Goal: Task Accomplishment & Management: Manage account settings

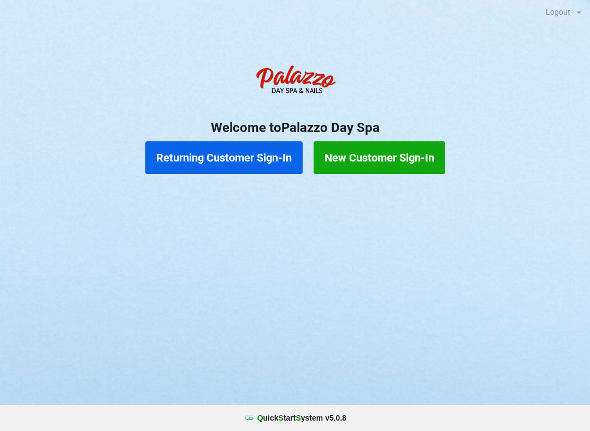
click at [202, 158] on button "Returning Customer Sign-In" at bounding box center [223, 157] width 157 height 33
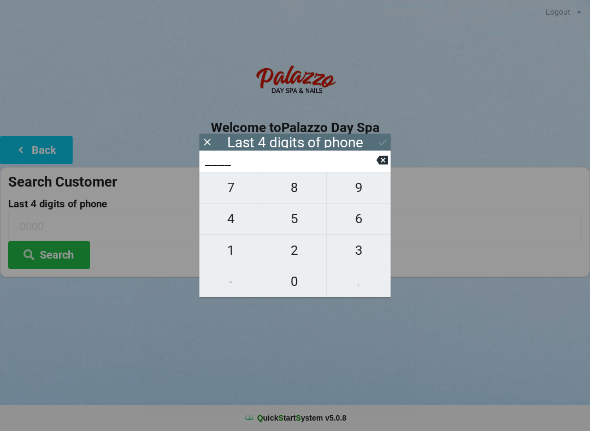
click at [296, 222] on span "5" at bounding box center [294, 218] width 63 height 23
type input "5___"
click at [295, 224] on span "5" at bounding box center [294, 218] width 63 height 23
type input "55__"
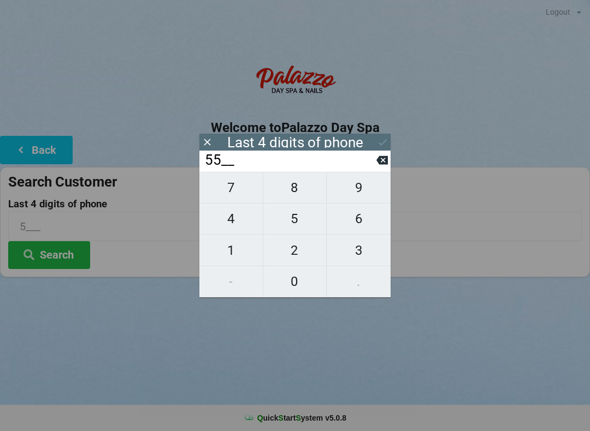
type input "55__"
click at [289, 254] on span "2" at bounding box center [294, 250] width 63 height 23
type input "552_"
click at [294, 254] on span "2" at bounding box center [294, 250] width 63 height 23
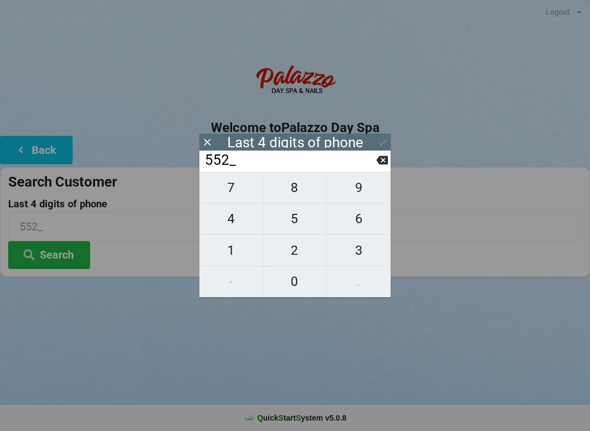
type input "5522"
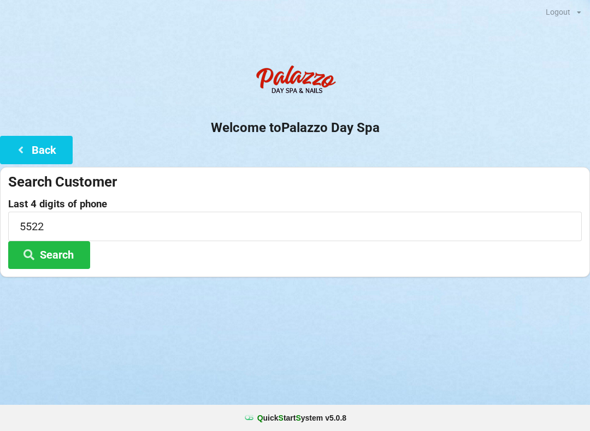
click at [48, 254] on button "Search" at bounding box center [49, 255] width 82 height 28
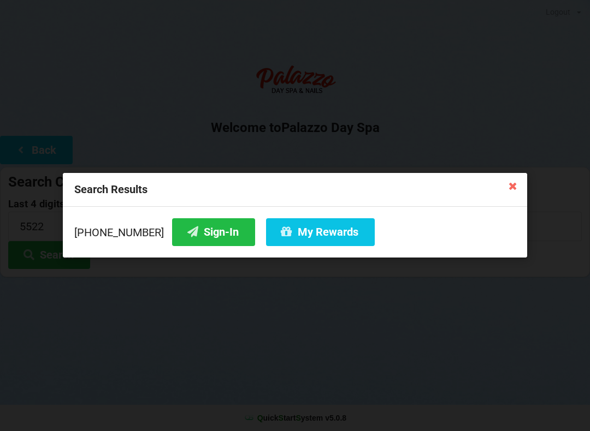
click at [304, 236] on button "My Rewards" at bounding box center [320, 232] width 109 height 28
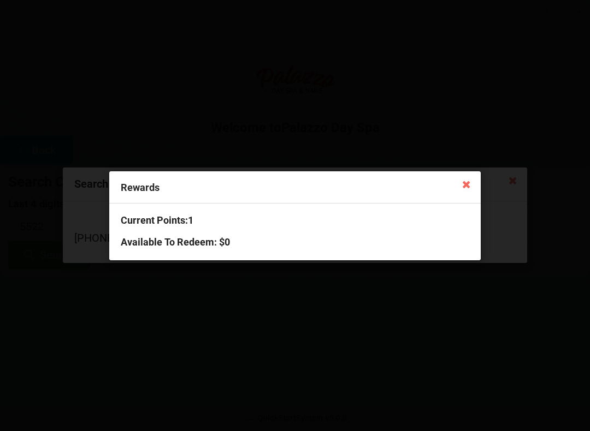
click at [470, 182] on icon at bounding box center [466, 183] width 17 height 17
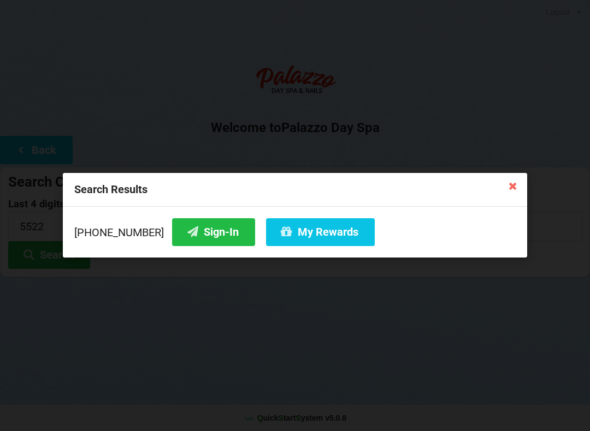
click at [191, 235] on button "Sign-In" at bounding box center [213, 232] width 83 height 28
